Goal: Find specific page/section: Find specific page/section

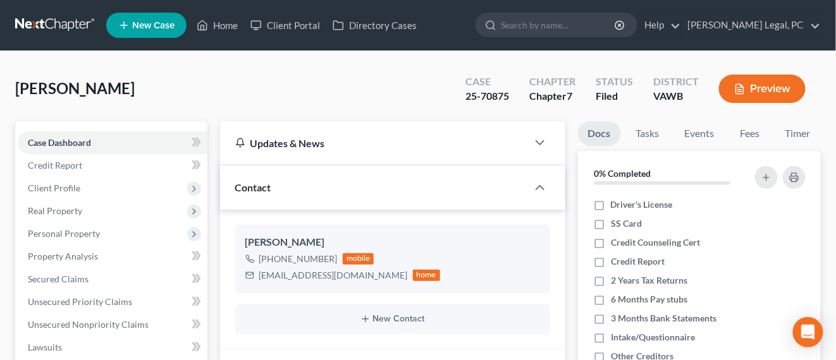
click at [71, 17] on link at bounding box center [55, 25] width 81 height 23
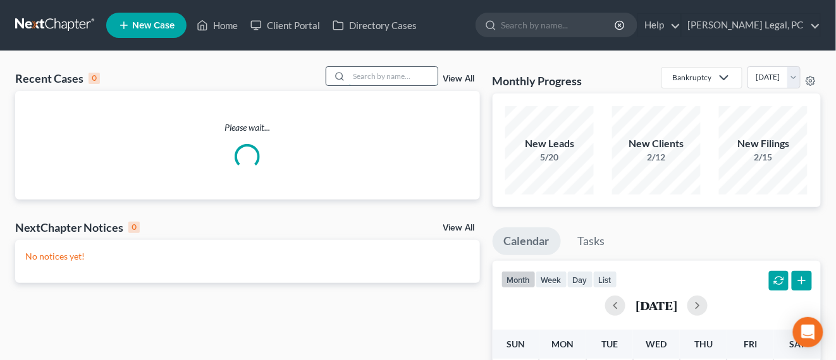
click at [361, 78] on input "search" at bounding box center [393, 76] width 89 height 18
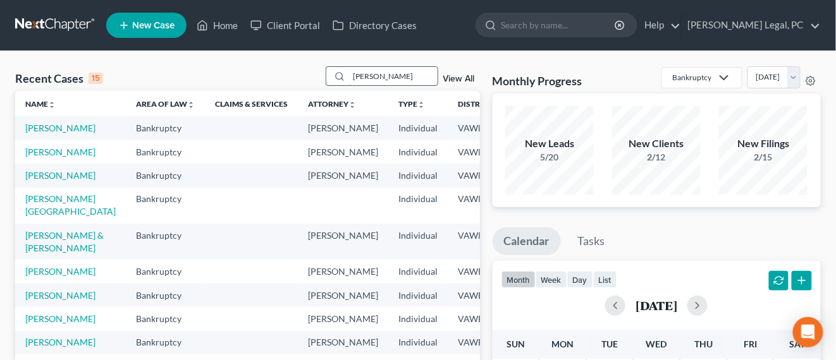
type input "crigger"
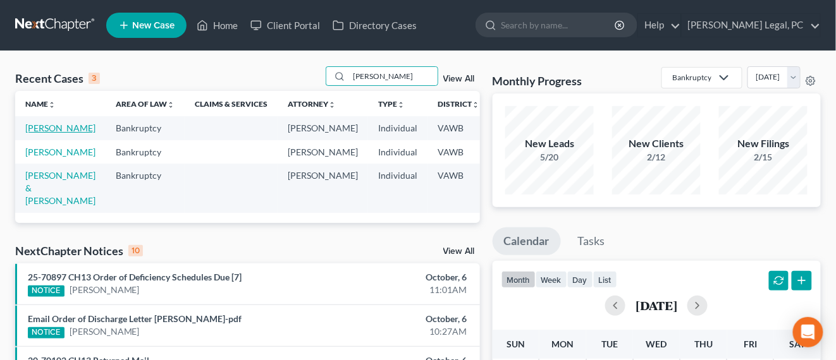
click at [44, 127] on link "Crigger, Kallie" at bounding box center [60, 128] width 70 height 11
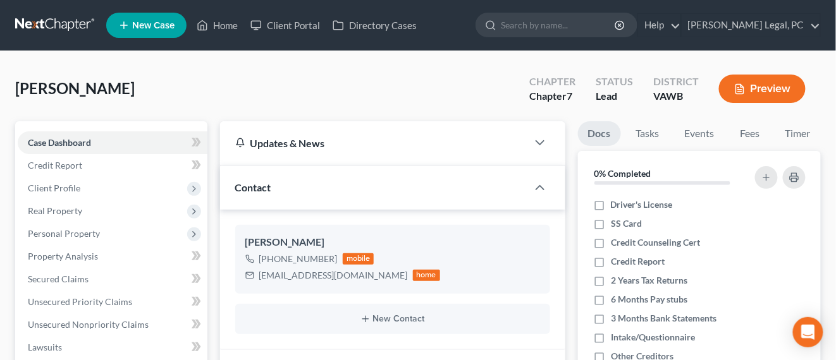
click at [574, 39] on ul "New Case Home Client Portal Directory Cases - No Result - See all results Or Pr…" at bounding box center [463, 25] width 715 height 33
click at [572, 28] on input "search" at bounding box center [559, 24] width 116 height 23
type input "orton"
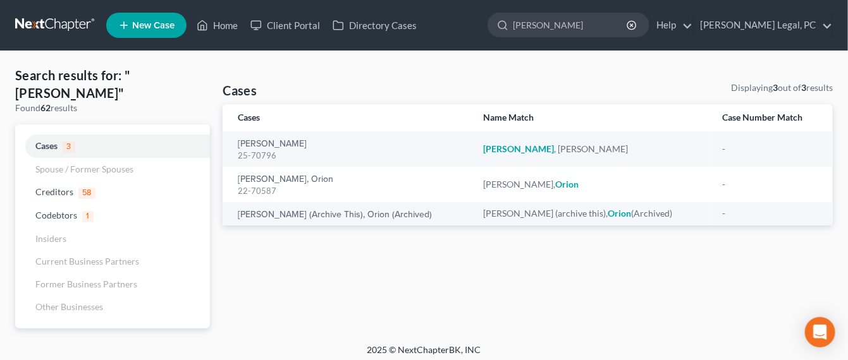
click at [82, 27] on link at bounding box center [55, 25] width 81 height 23
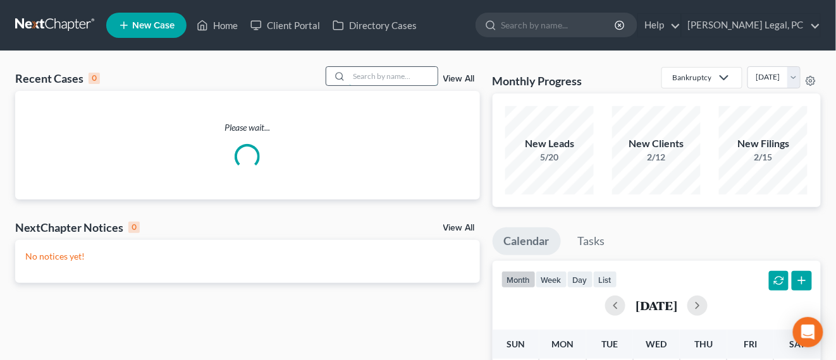
click at [382, 75] on input "search" at bounding box center [393, 76] width 89 height 18
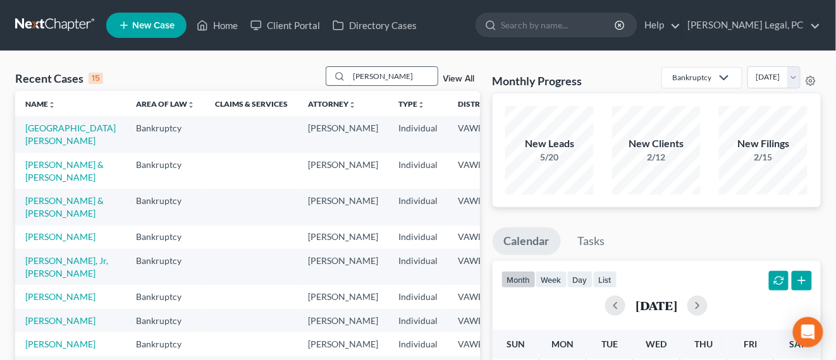
type input "orton"
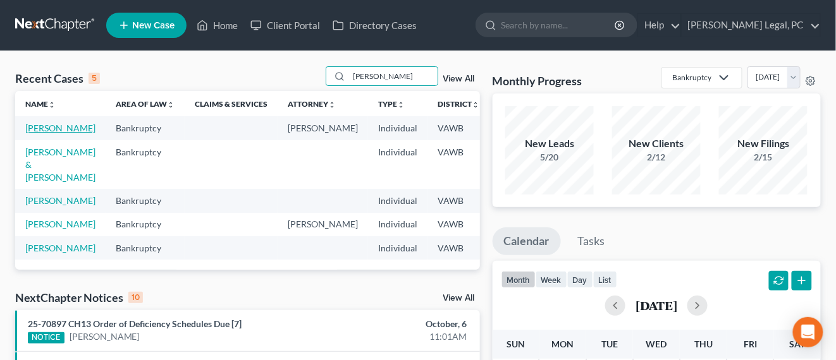
click at [32, 126] on link "Orton, Kathy" at bounding box center [60, 128] width 70 height 11
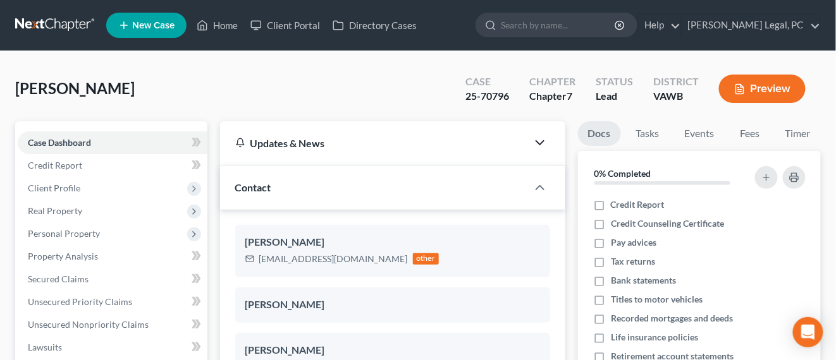
scroll to position [1918, 0]
